Goal: Communication & Community: Answer question/provide support

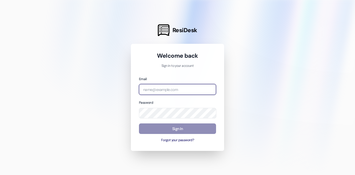
type input "[PERSON_NAME][EMAIL_ADDRESS][DOMAIN_NAME]"
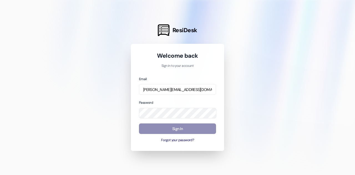
click at [165, 131] on button "Sign In" at bounding box center [177, 128] width 77 height 11
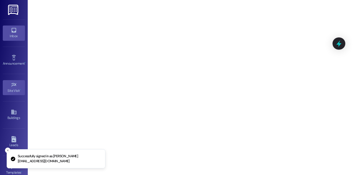
click at [5, 35] on div "Inbox" at bounding box center [14, 36] width 28 height 6
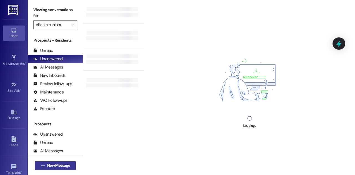
click at [70, 164] on span "New Message" at bounding box center [58, 165] width 25 height 6
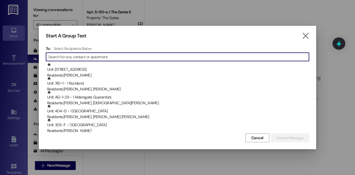
click at [166, 55] on input at bounding box center [178, 57] width 261 height 8
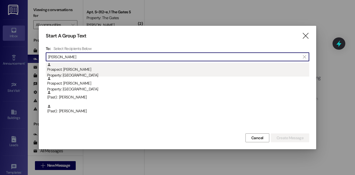
type input "[PERSON_NAME]"
click at [136, 71] on div "Prospect: [PERSON_NAME] Property: [GEOGRAPHIC_DATA]" at bounding box center [178, 71] width 262 height 16
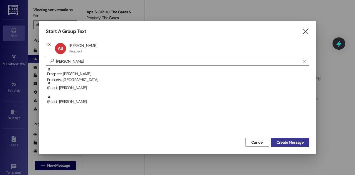
click at [287, 141] on span "Create Message" at bounding box center [289, 142] width 27 height 6
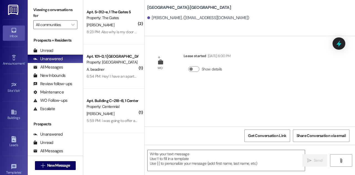
drag, startPoint x: 228, startPoint y: 73, endPoint x: 192, endPoint y: 85, distance: 37.6
click at [192, 85] on div "WO [PERSON_NAME] started [DATE] 6:00 PM Show details" at bounding box center [249, 81] width 210 height 90
click at [63, 166] on span "New Message" at bounding box center [58, 165] width 23 height 6
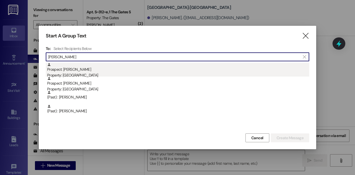
type input "[PERSON_NAME]"
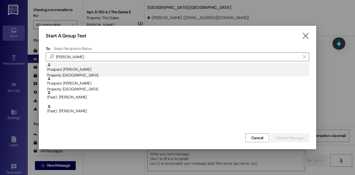
click at [75, 72] on div "Prospect: [PERSON_NAME] Property: [GEOGRAPHIC_DATA]" at bounding box center [178, 71] width 262 height 16
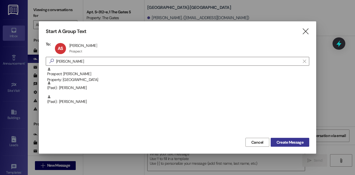
click at [285, 141] on span "Create Message" at bounding box center [289, 142] width 27 height 6
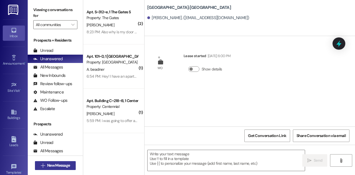
click at [67, 163] on span "New Message" at bounding box center [58, 165] width 23 height 6
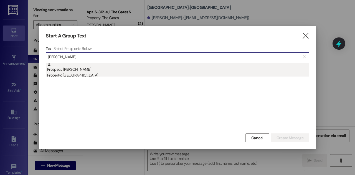
type input "[PERSON_NAME]"
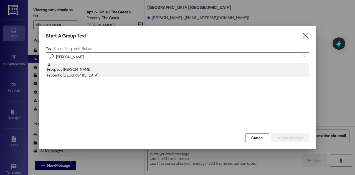
click at [85, 69] on div "Prospect: [PERSON_NAME] Property: [GEOGRAPHIC_DATA]" at bounding box center [178, 71] width 262 height 16
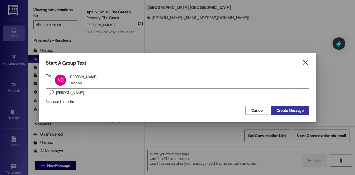
click at [298, 112] on span "Create Message" at bounding box center [289, 111] width 27 height 6
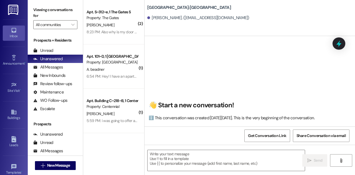
scroll to position [0, 0]
